Goal: Task Accomplishment & Management: Complete application form

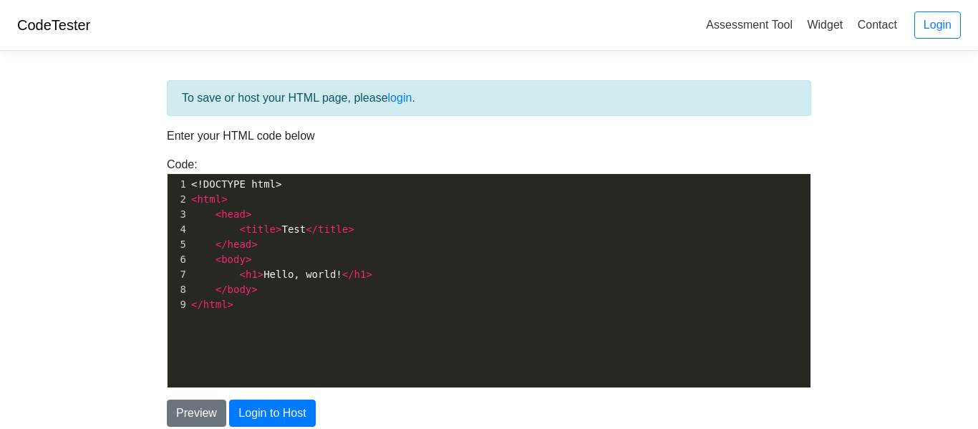
click at [322, 303] on pre "</ html >" at bounding box center [499, 304] width 622 height 15
type textarea "<!DOCTYPE html> <html> <head> <title>Test</title> </head> <body> <h1>Hello, wor…"
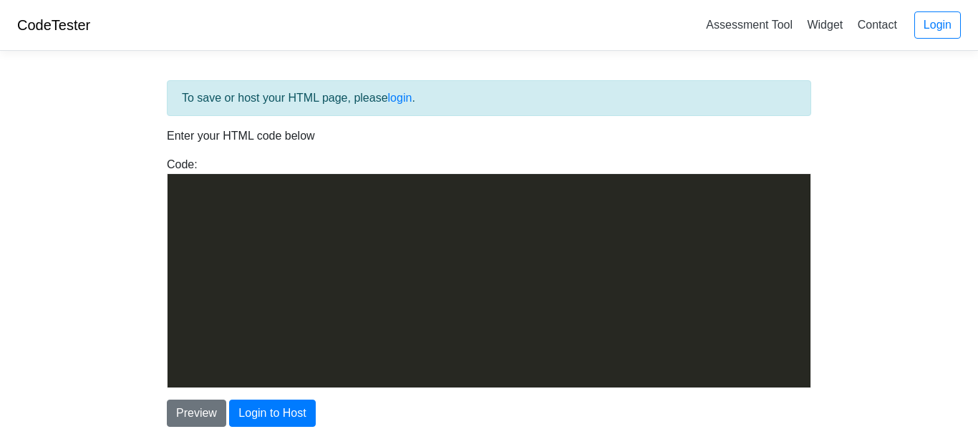
scroll to position [4033, 0]
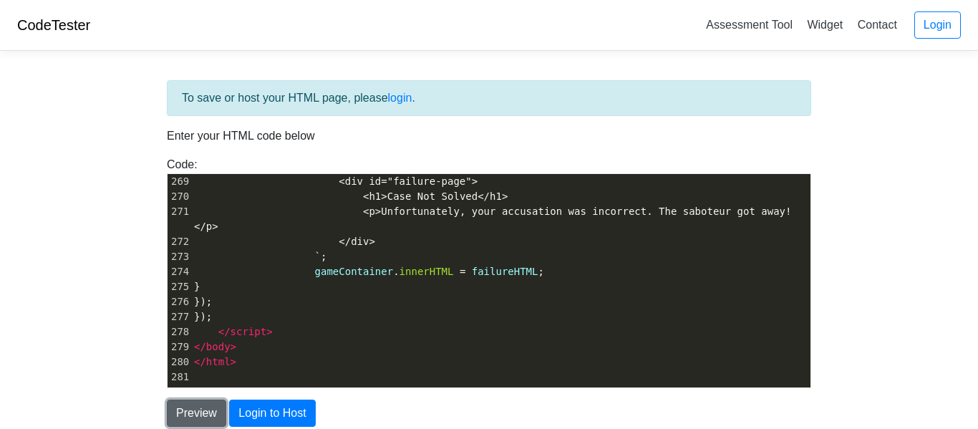
click at [210, 402] on button "Preview" at bounding box center [196, 413] width 59 height 27
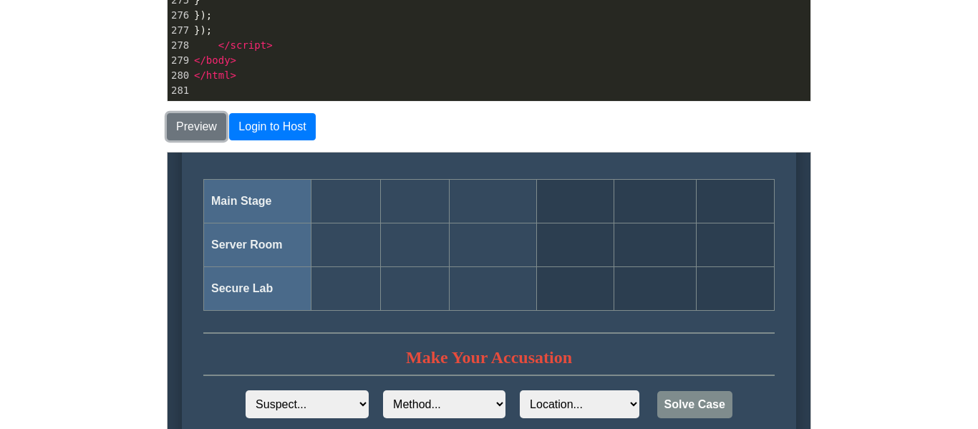
scroll to position [702, 0]
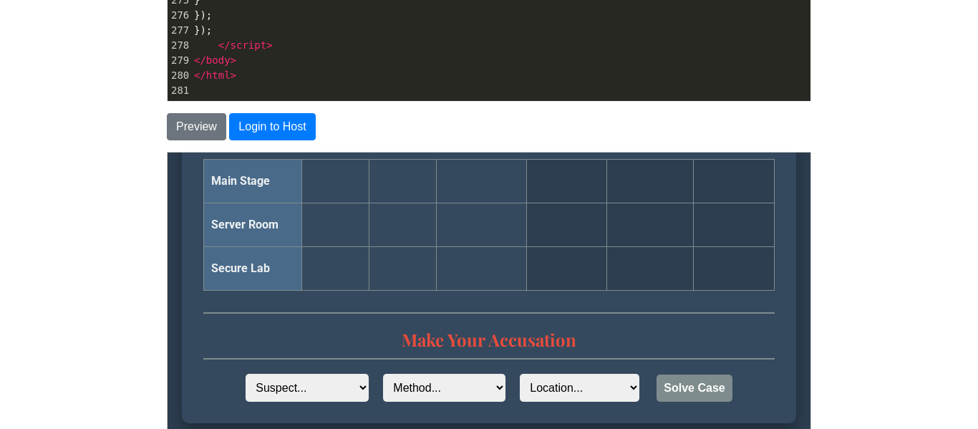
click at [320, 377] on select "Suspect... Eva Aris Julian" at bounding box center [306, 387] width 123 height 28
select select "Julian"
click at [245, 373] on select "Suspect... Eva Aris Julian" at bounding box center [306, 387] width 123 height 28
click at [382, 380] on select "Method... Logic Bomb EMP Device Stolen Credentials" at bounding box center [443, 387] width 122 height 28
select select "EMP Device"
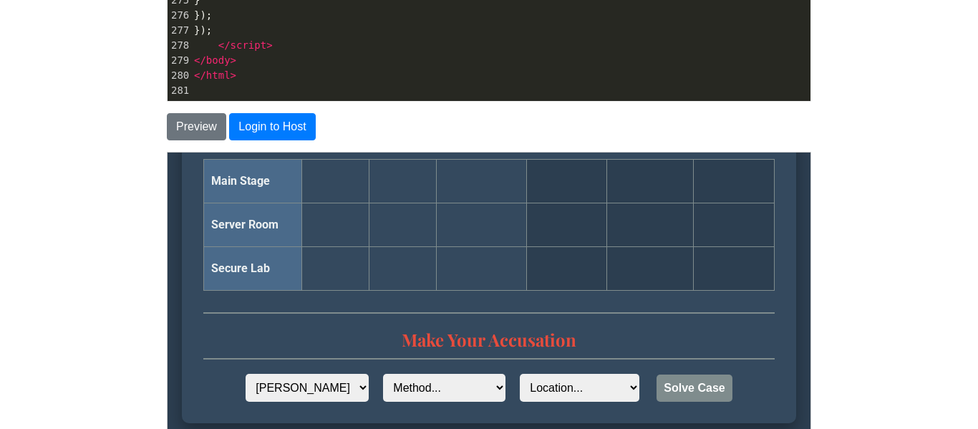
click at [382, 373] on select "Method... Logic Bomb EMP Device Stolen Credentials" at bounding box center [443, 387] width 122 height 28
click at [542, 393] on select "Location... The Main Stage The Server Room The Secure Lab" at bounding box center [579, 387] width 120 height 28
select select "The Secure Lab"
click at [519, 373] on select "Location... The Main Stage The Server Room The Secure Lab" at bounding box center [579, 387] width 120 height 28
click at [656, 380] on button "Solve Case" at bounding box center [693, 387] width 75 height 27
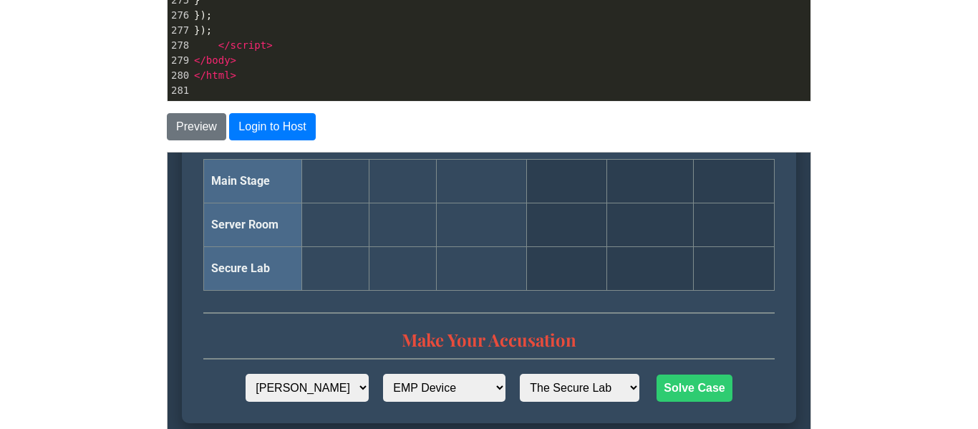
scroll to position [0, 0]
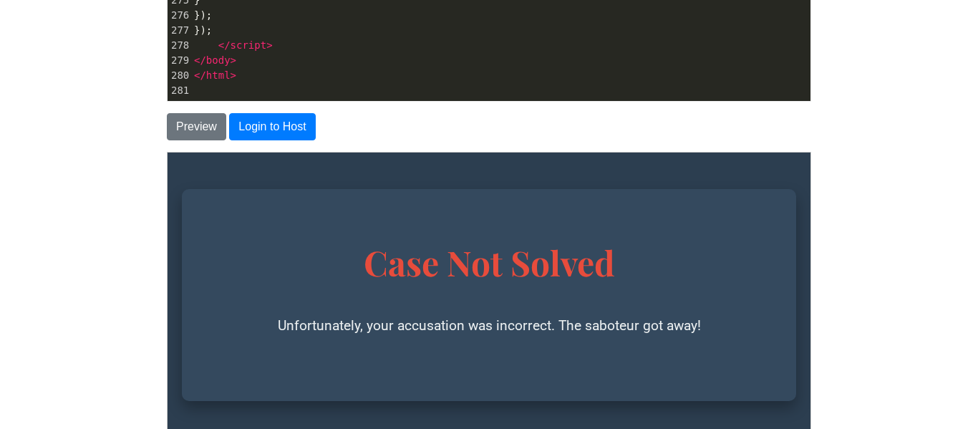
click at [430, 53] on pre "</ body >" at bounding box center [500, 60] width 619 height 15
type textarea "<!DOCTYPE html> <html lang="en"> <head> <meta charset="UTF-8"> <meta name="view…"
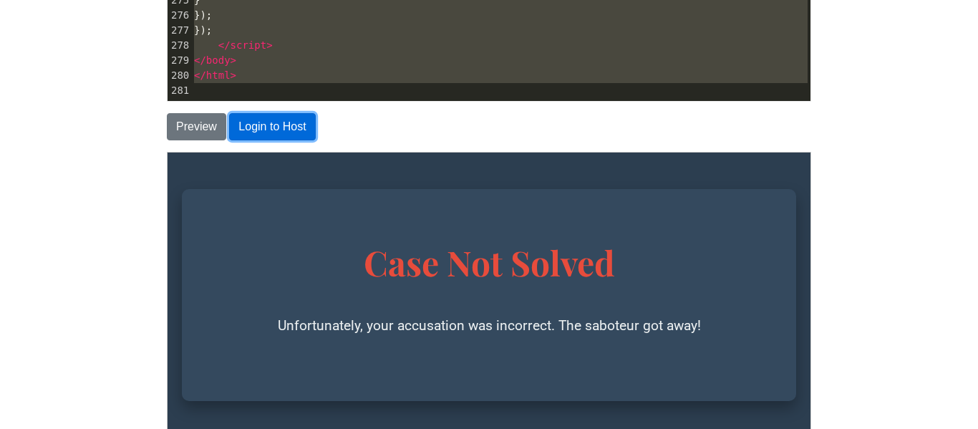
click at [248, 125] on button "Login to Host" at bounding box center [272, 126] width 86 height 27
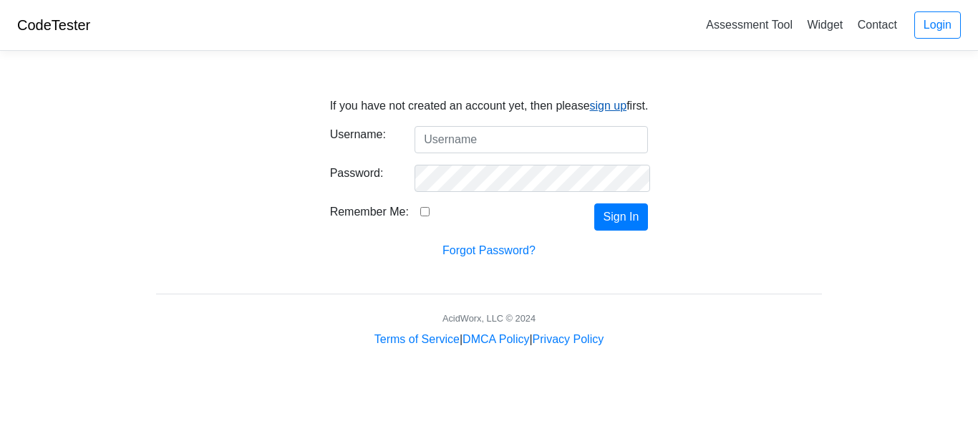
click at [596, 102] on link "sign up" at bounding box center [608, 106] width 37 height 12
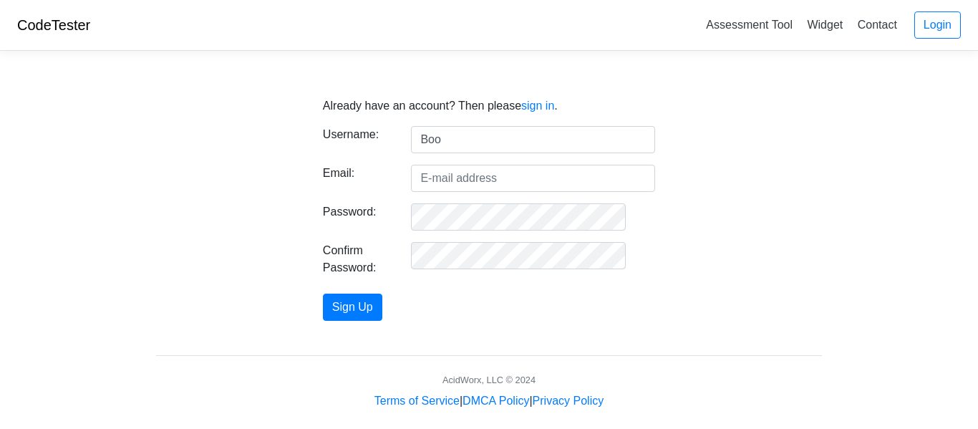
type input "BookWIZ"
click at [576, 195] on form "Username: BookWIZ Email: Password: Confirm Password: Sign Up" at bounding box center [489, 223] width 332 height 195
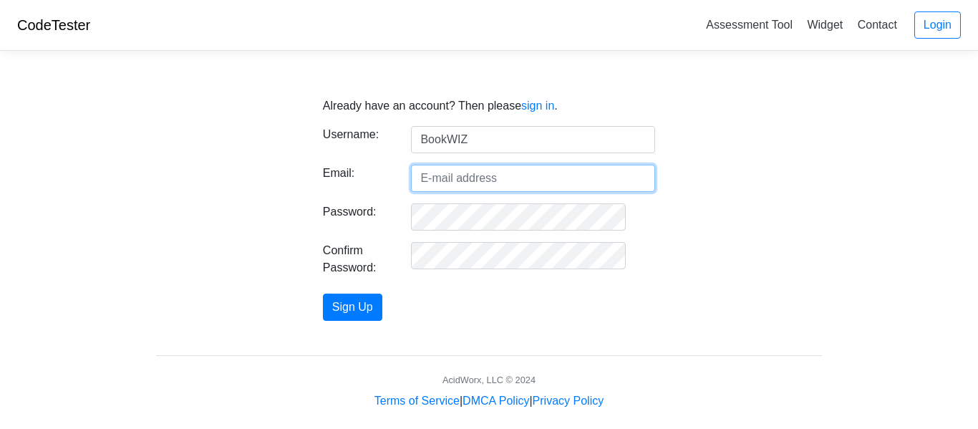
click at [573, 190] on input "Email:" at bounding box center [533, 178] width 244 height 27
type input "Ga@gmail.com"
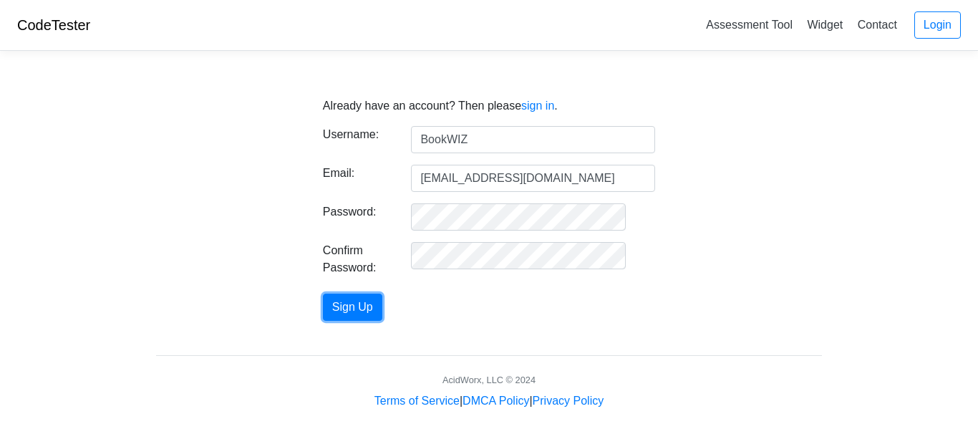
click at [323, 294] on button "Sign Up" at bounding box center [352, 307] width 59 height 27
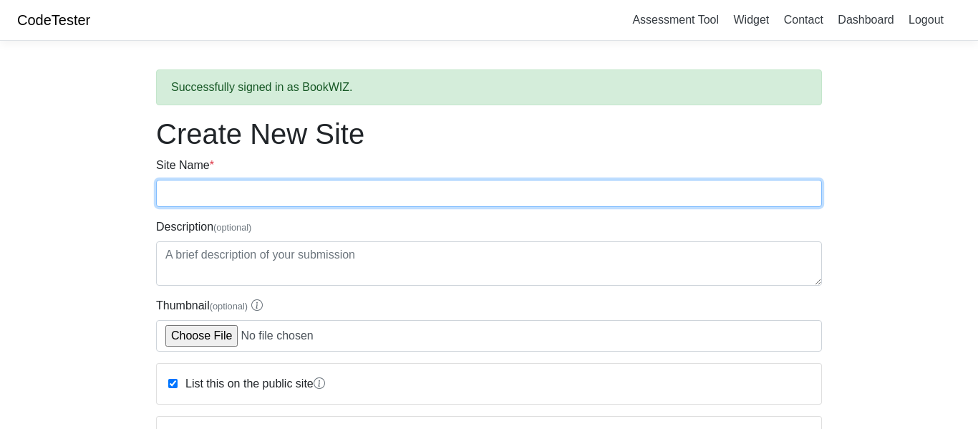
click at [432, 198] on input "Site Name *" at bounding box center [489, 193] width 666 height 27
type input "Wordle"
type input "Murdle"
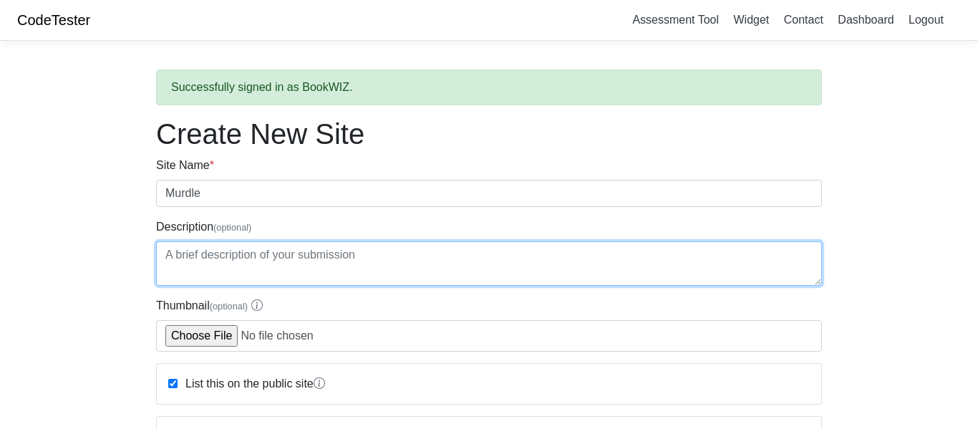
click at [366, 273] on textarea "Description (optional)" at bounding box center [489, 263] width 666 height 44
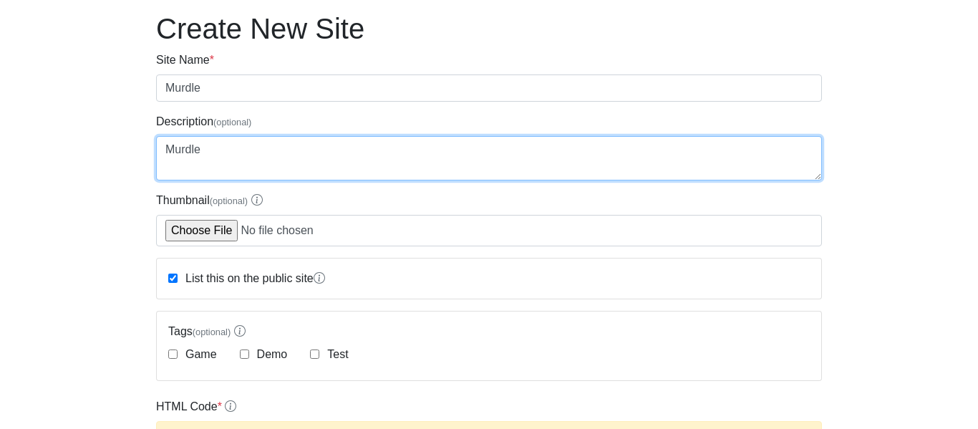
scroll to position [125, 0]
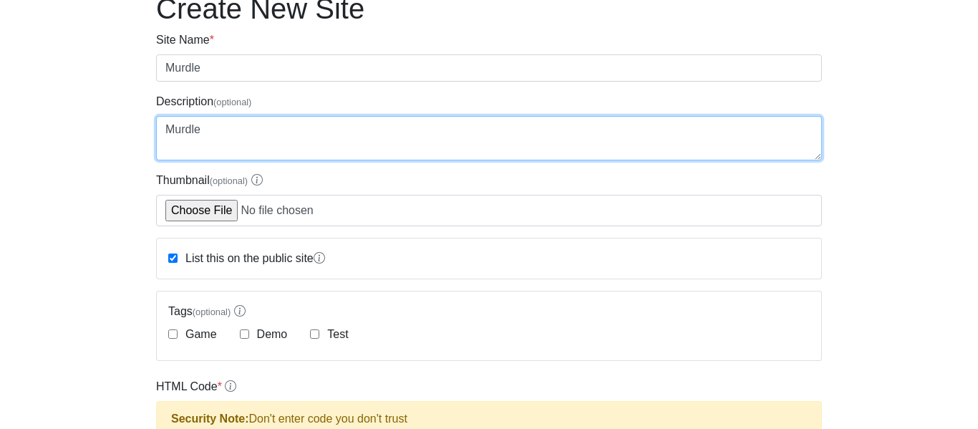
type textarea "Murdle"
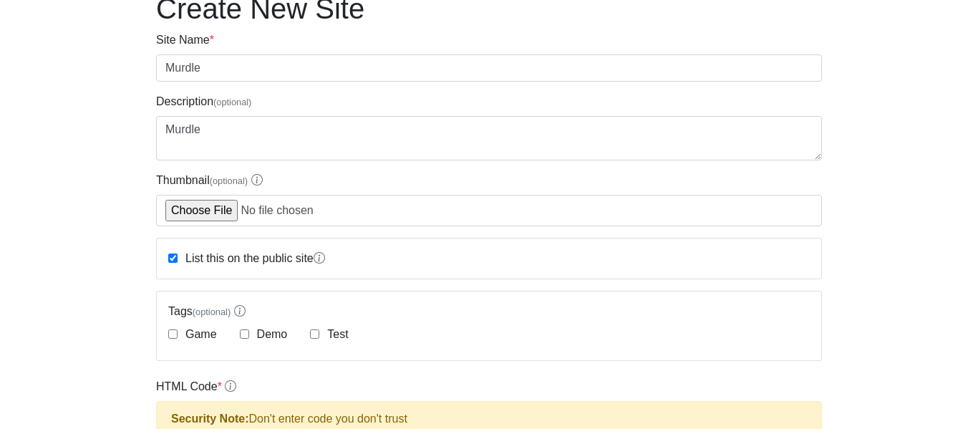
click at [211, 329] on label "Game" at bounding box center [200, 334] width 34 height 17
click at [178, 329] on input "Game" at bounding box center [172, 333] width 9 height 9
checkbox input "true"
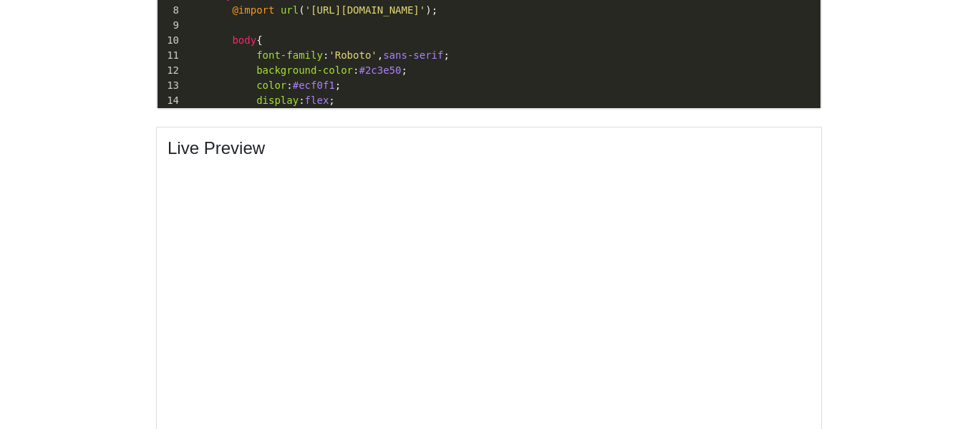
scroll to position [881, 0]
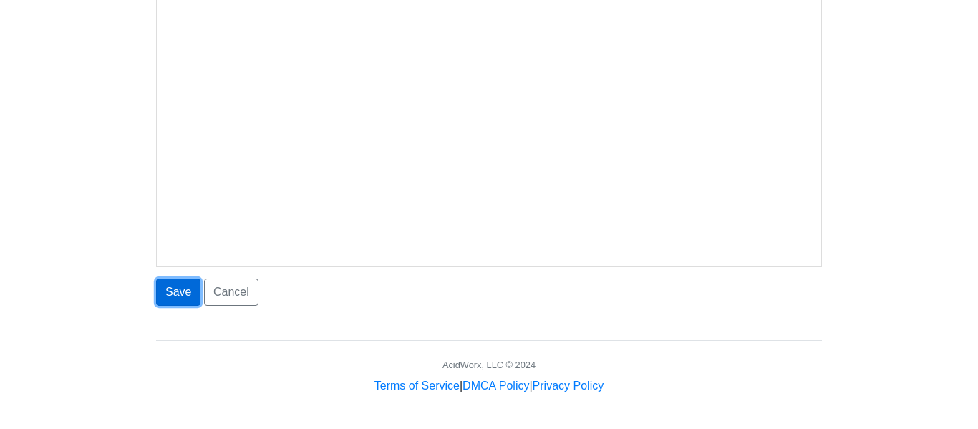
click at [170, 285] on button "Save" at bounding box center [178, 292] width 44 height 27
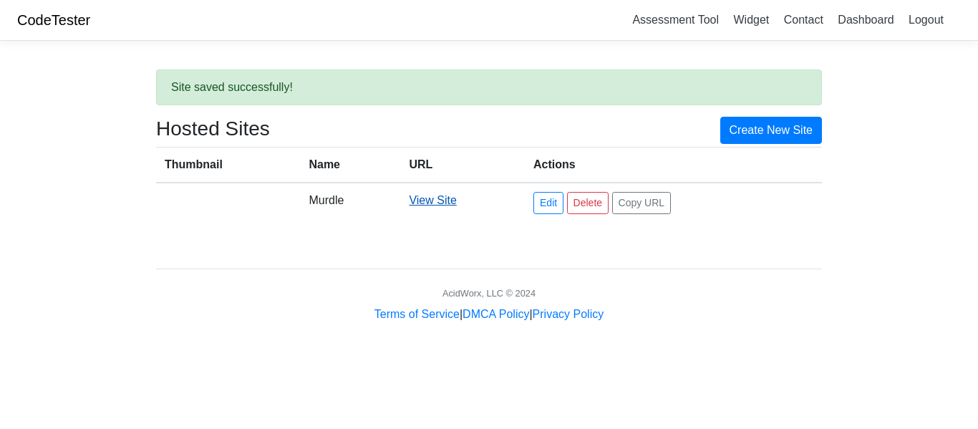
click at [428, 195] on link "View Site" at bounding box center [432, 200] width 47 height 12
